Goal: Transaction & Acquisition: Purchase product/service

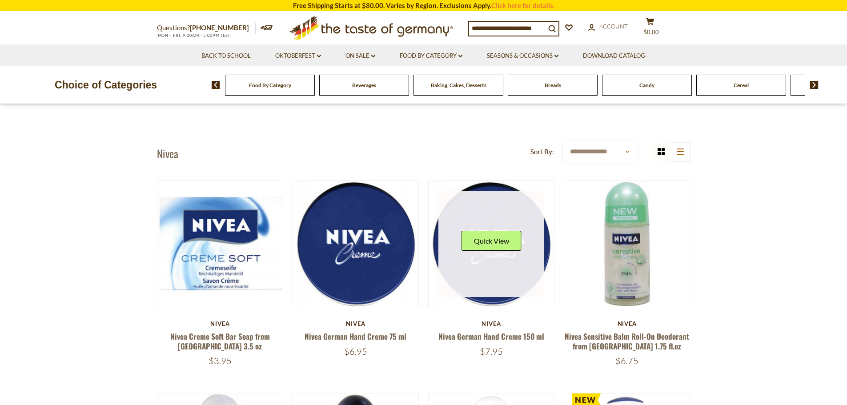
click at [519, 252] on div "Quick View" at bounding box center [491, 244] width 60 height 27
click at [503, 234] on button "Quick View" at bounding box center [491, 241] width 60 height 20
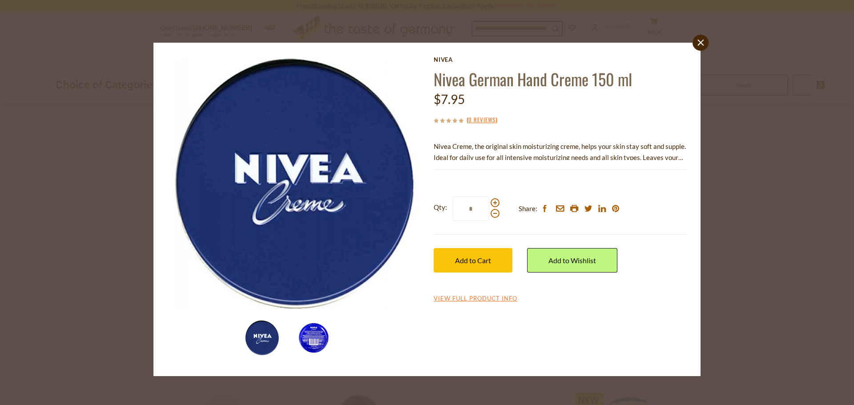
click at [313, 340] on img at bounding box center [314, 338] width 36 height 36
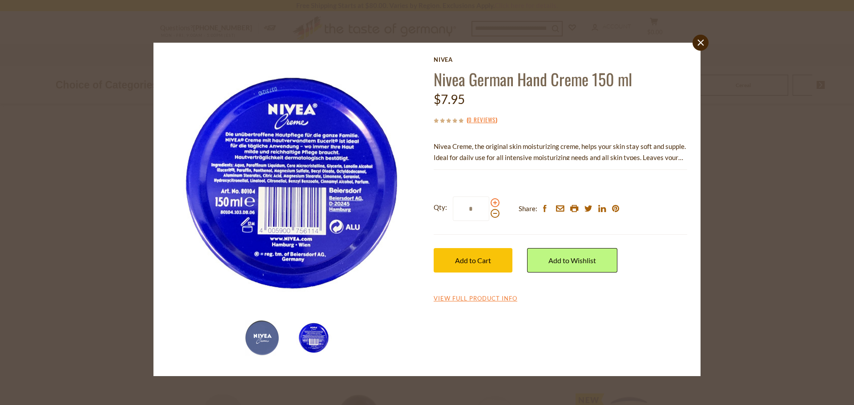
click at [495, 202] on span at bounding box center [494, 202] width 9 height 9
click at [489, 202] on input "*" at bounding box center [471, 208] width 36 height 24
click at [495, 202] on span at bounding box center [494, 202] width 9 height 9
click at [489, 202] on input "*" at bounding box center [471, 208] width 36 height 24
click at [495, 202] on span at bounding box center [494, 202] width 9 height 9
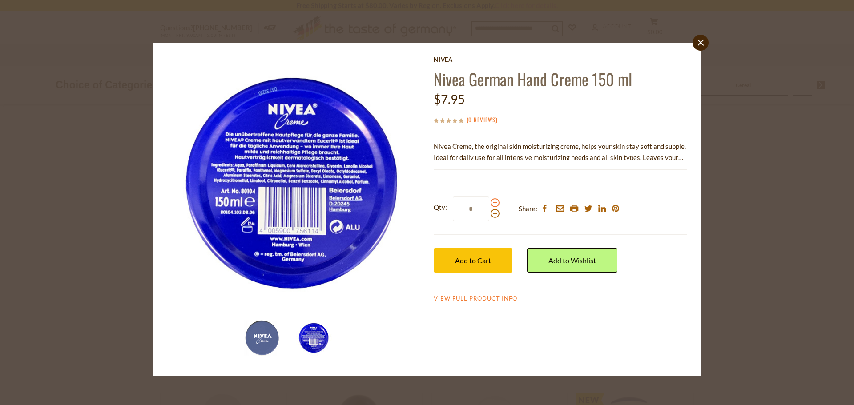
click at [489, 202] on input "*" at bounding box center [471, 208] width 36 height 24
click at [496, 214] on span at bounding box center [494, 213] width 9 height 9
click at [489, 214] on input "*" at bounding box center [471, 208] width 36 height 24
click at [496, 214] on span at bounding box center [494, 213] width 9 height 9
click at [489, 214] on input "*" at bounding box center [471, 208] width 36 height 24
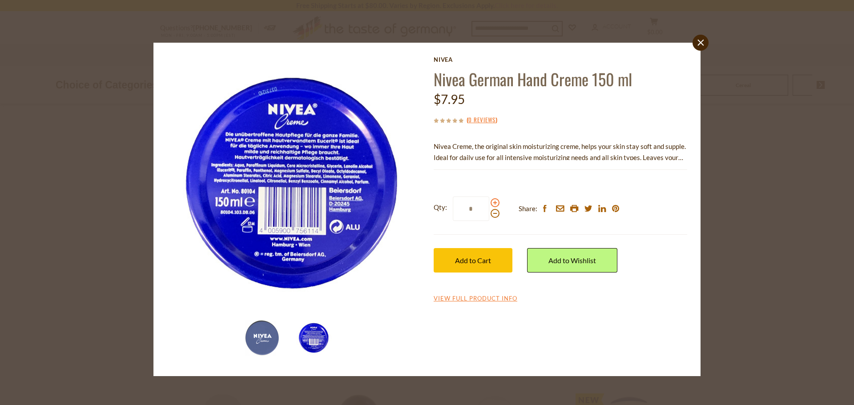
click at [496, 201] on span at bounding box center [494, 202] width 9 height 9
click at [489, 201] on input "*" at bounding box center [471, 208] width 36 height 24
type input "*"
click at [700, 43] on icon at bounding box center [700, 43] width 6 height 6
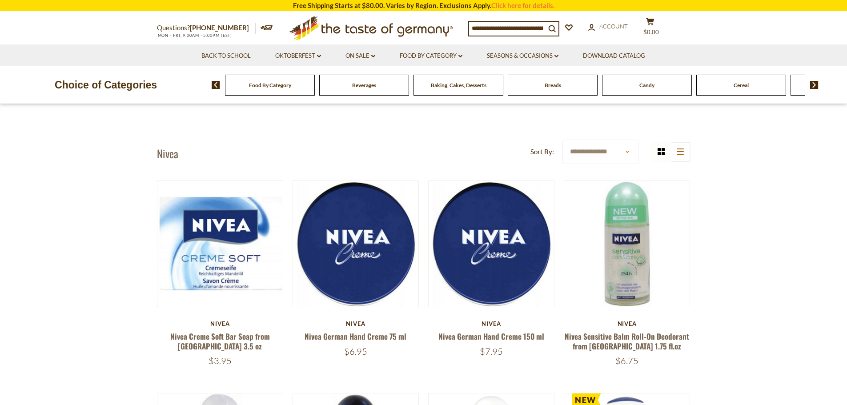
click at [315, 91] on div "Candy" at bounding box center [270, 85] width 90 height 21
click at [315, 92] on div "Candy" at bounding box center [270, 85] width 90 height 21
click at [315, 84] on div "Candy" at bounding box center [270, 85] width 90 height 21
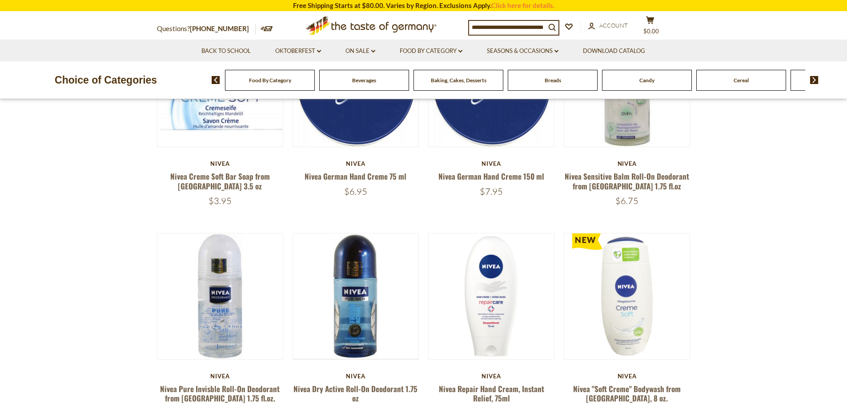
scroll to position [44, 0]
